Goal: Task Accomplishment & Management: Use online tool/utility

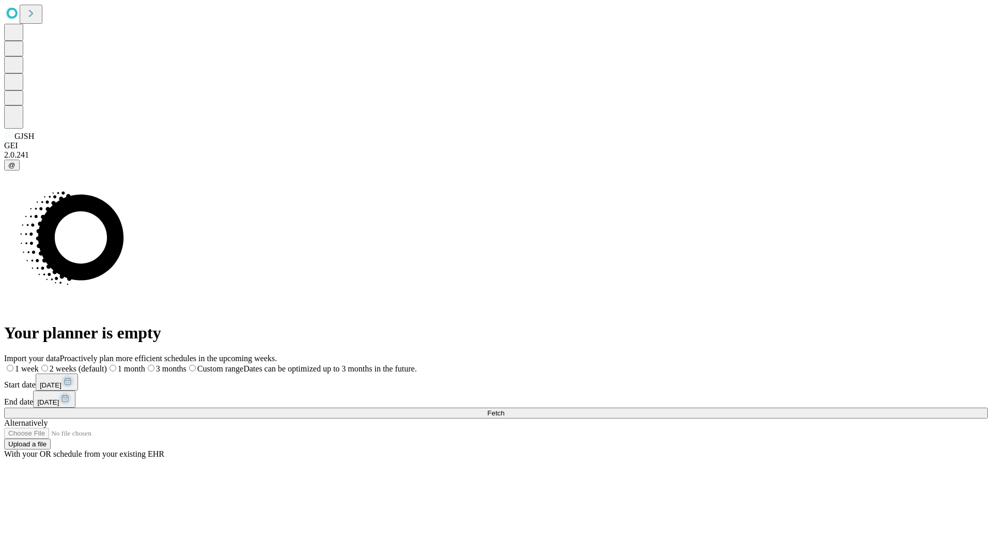
click at [504, 409] on span "Fetch" at bounding box center [495, 413] width 17 height 8
